Goal: Task Accomplishment & Management: Use online tool/utility

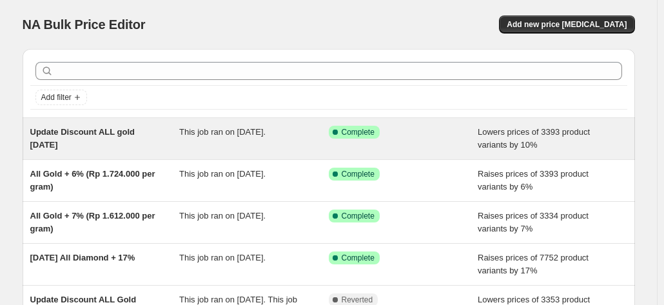
click at [130, 139] on div "Update Discount ALL gold [DATE]" at bounding box center [104, 139] width 149 height 26
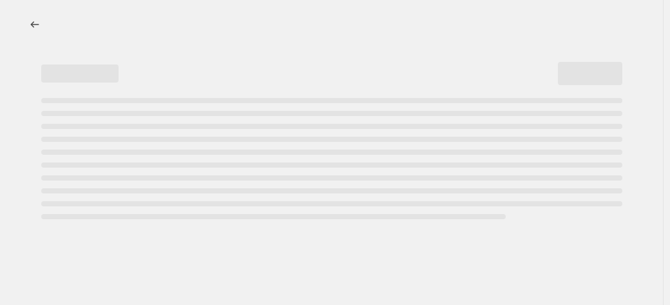
select select "percentage"
select select "collection"
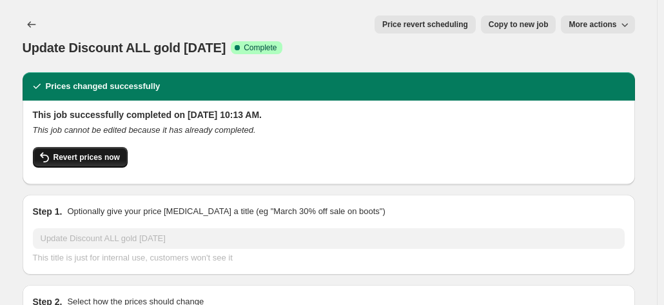
click at [57, 152] on span "Revert prices now" at bounding box center [86, 157] width 66 height 10
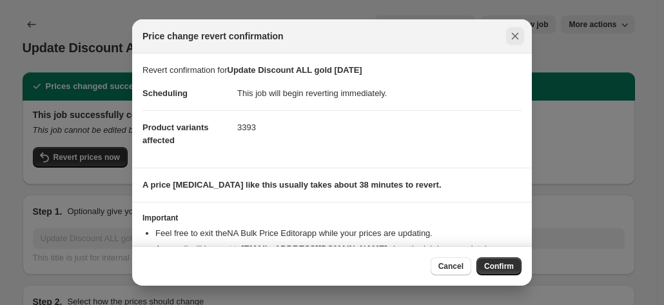
click at [515, 42] on icon "Close" at bounding box center [514, 36] width 13 height 13
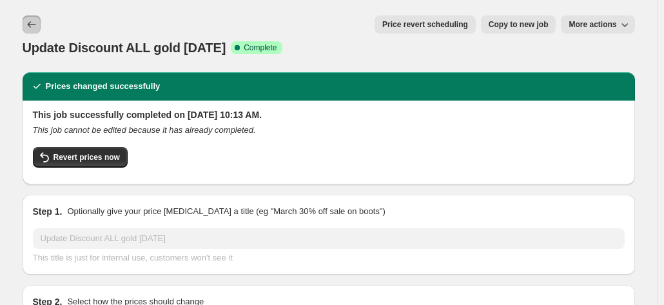
click at [36, 26] on icon "Price change jobs" at bounding box center [31, 24] width 13 height 13
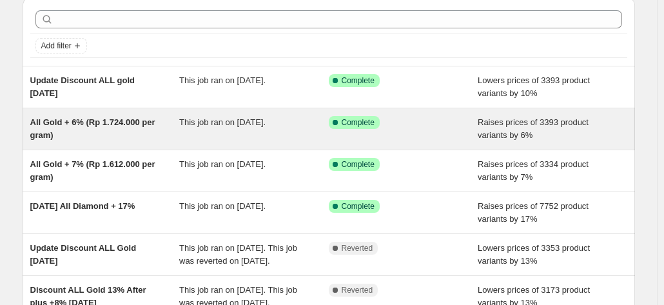
scroll to position [51, 0]
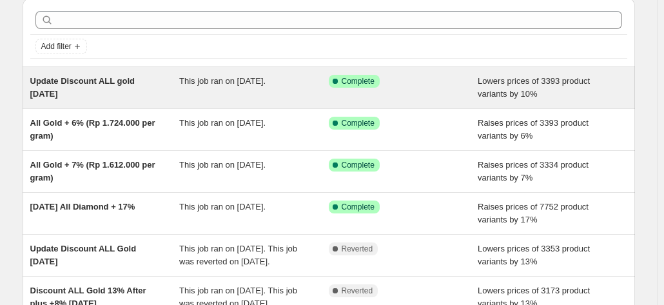
click at [178, 70] on div "Update Discount ALL gold [DATE] This job ran on [DATE]. Success Complete Comple…" at bounding box center [329, 87] width 612 height 41
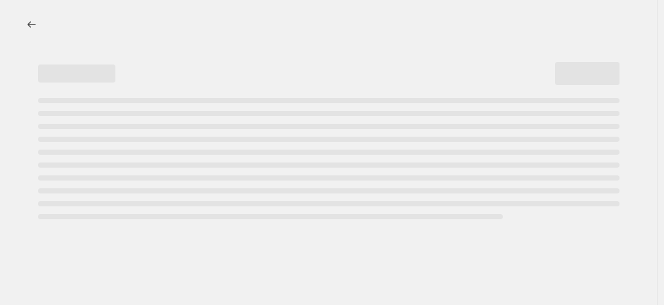
select select "percentage"
select select "collection"
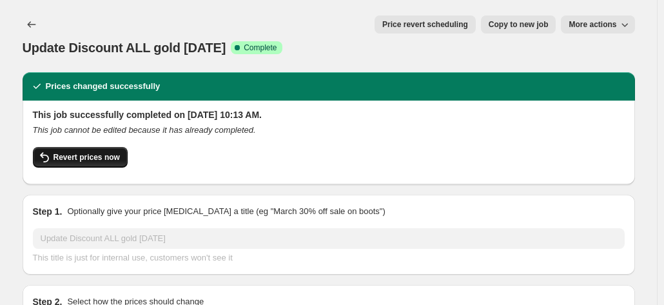
click at [104, 147] on button "Revert prices now" at bounding box center [80, 157] width 95 height 21
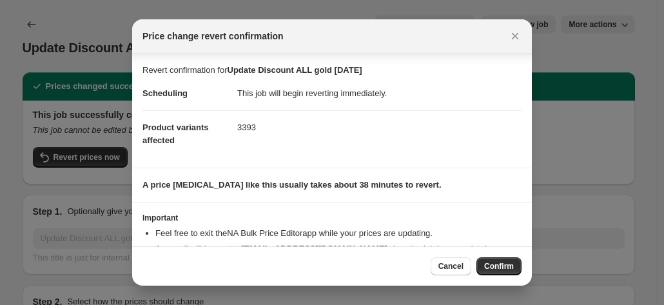
scroll to position [52, 0]
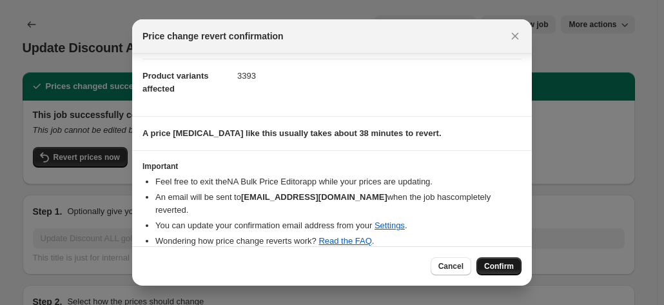
click at [509, 265] on span "Confirm" at bounding box center [499, 266] width 30 height 10
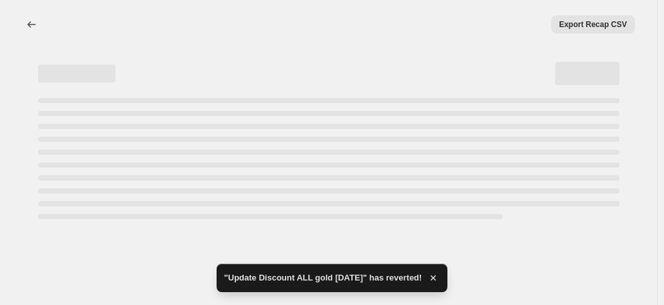
select select "percentage"
select select "collection"
